Goal: Transaction & Acquisition: Purchase product/service

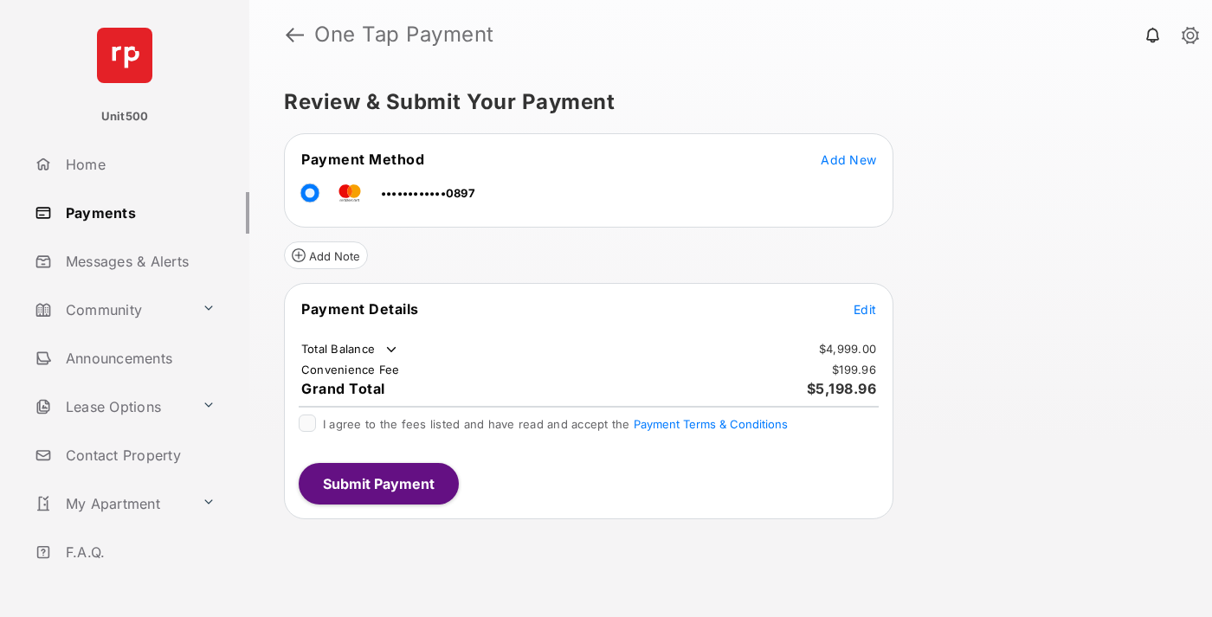
click at [865, 309] on span "Edit" at bounding box center [865, 309] width 23 height 15
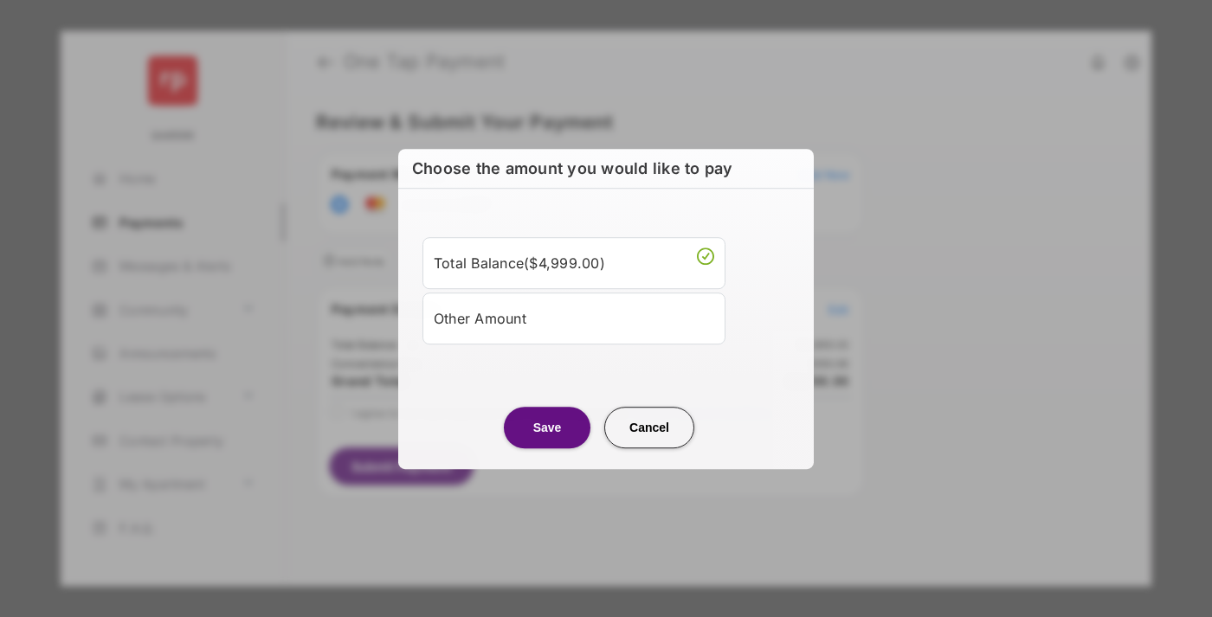
click at [574, 318] on div "Other Amount" at bounding box center [574, 318] width 281 height 29
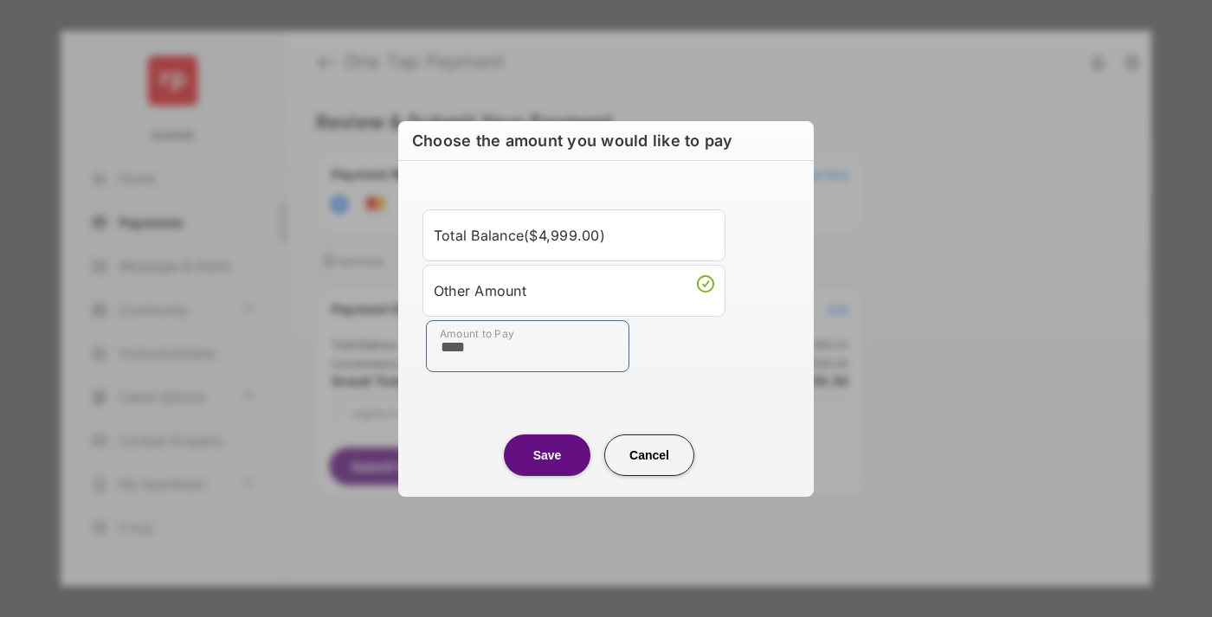
type input "****"
click at [547, 455] on button "Save" at bounding box center [547, 456] width 87 height 42
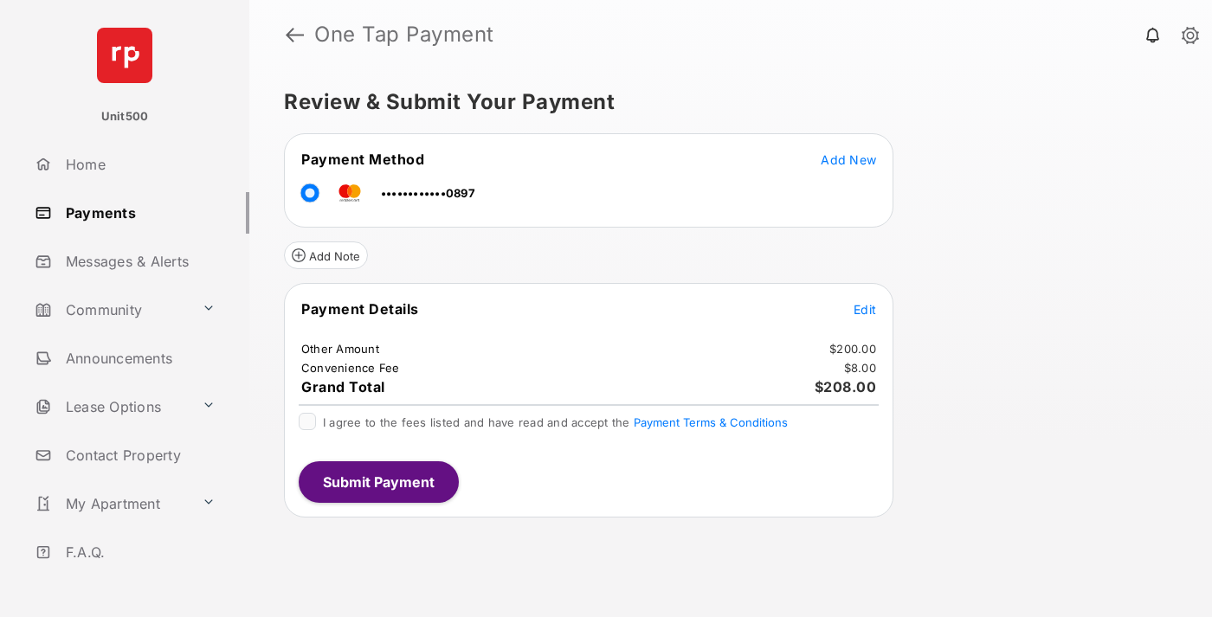
click at [865, 309] on span "Edit" at bounding box center [865, 309] width 23 height 15
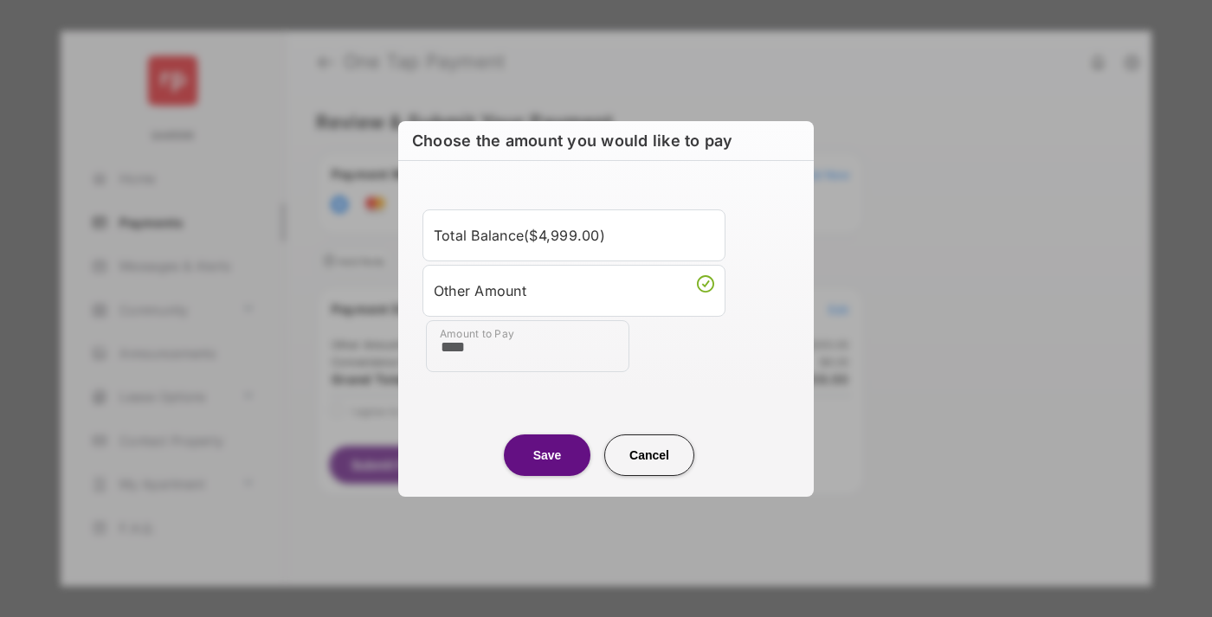
click at [547, 455] on button "Save" at bounding box center [547, 456] width 87 height 42
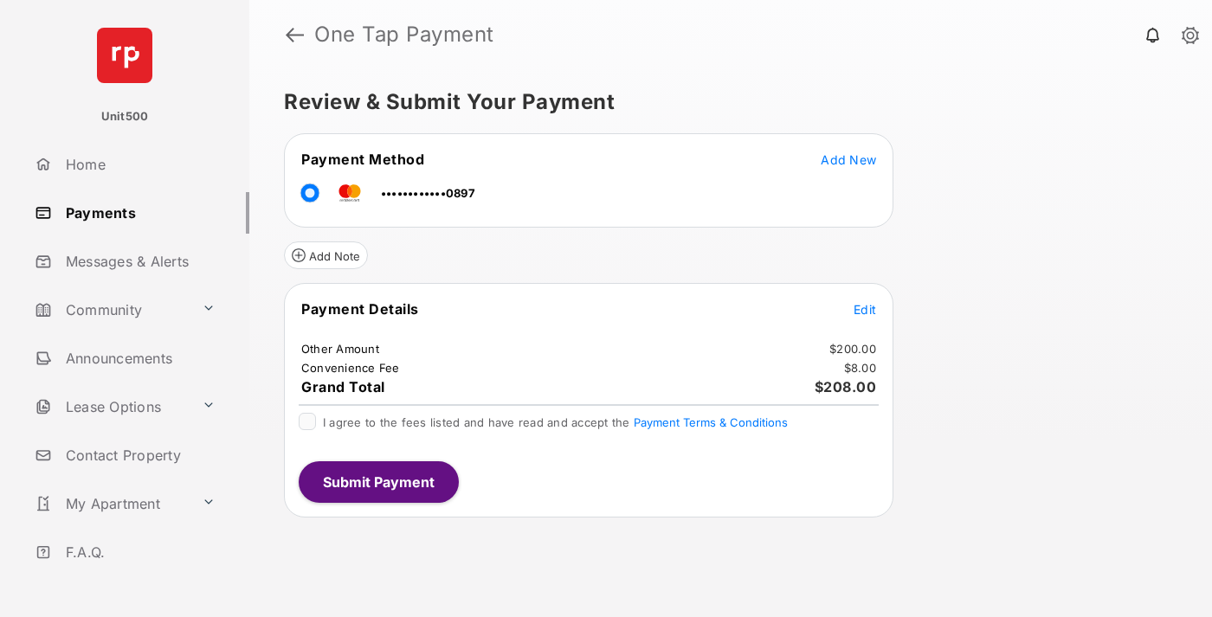
click at [378, 481] on button "Submit Payment" at bounding box center [379, 483] width 160 height 42
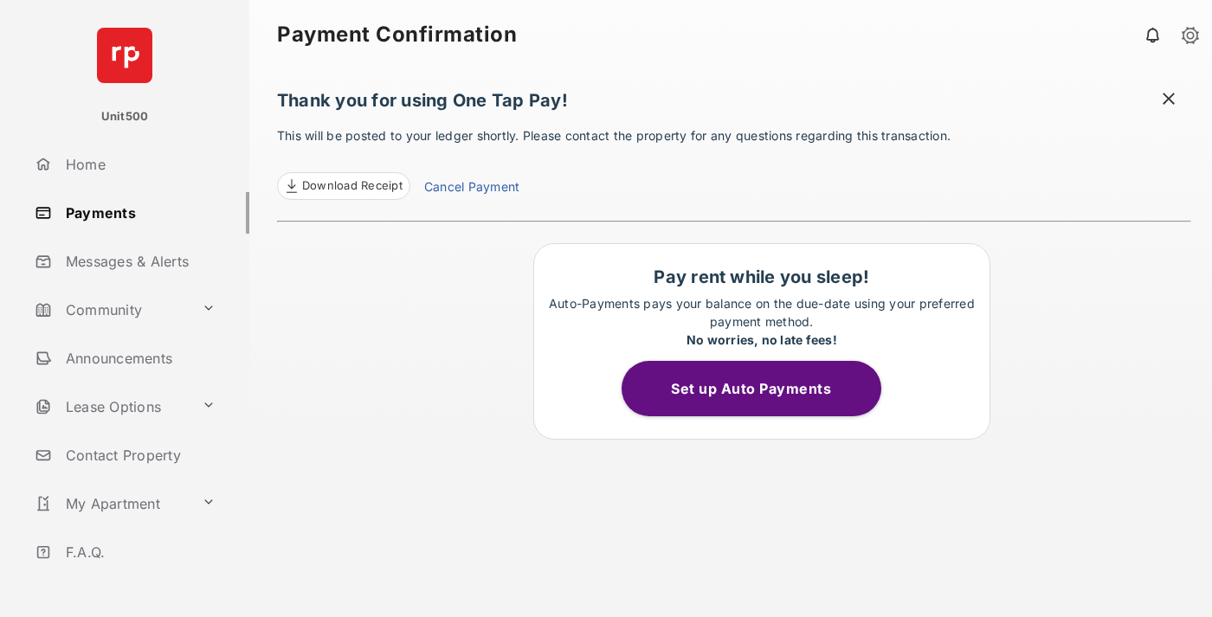
click at [343, 186] on span "Download Receipt" at bounding box center [352, 186] width 100 height 17
click at [1169, 100] on span at bounding box center [1168, 101] width 17 height 22
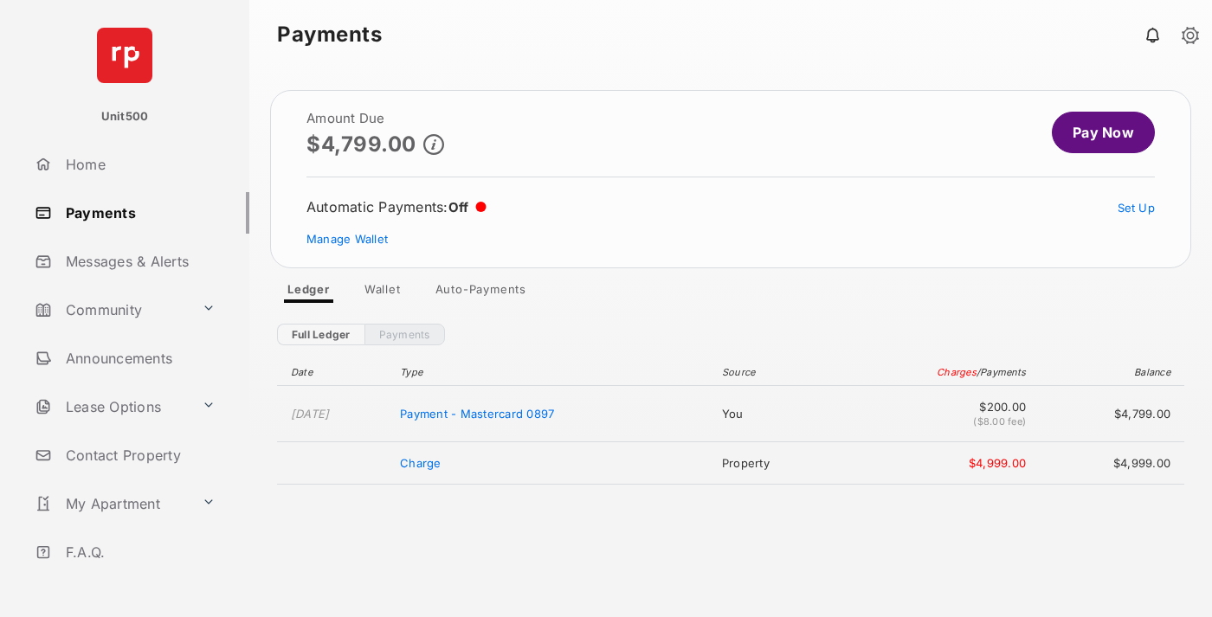
click at [347, 239] on link "Manage Wallet" at bounding box center [347, 239] width 81 height 14
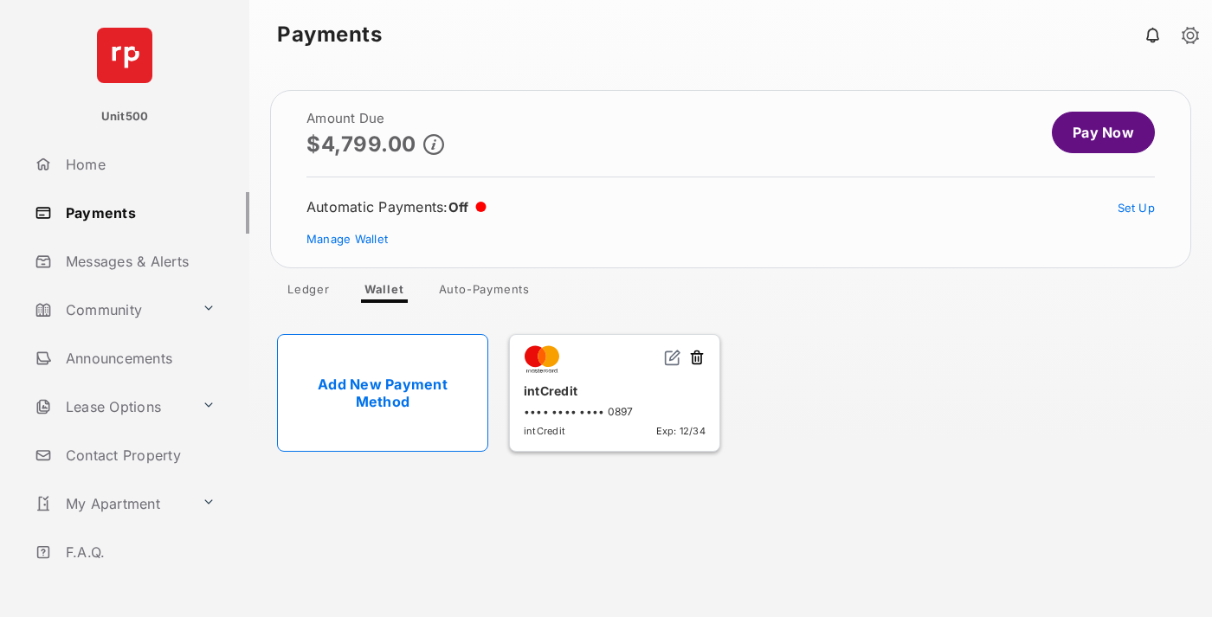
click at [697, 359] on button at bounding box center [696, 359] width 17 height 20
